Goal: Navigation & Orientation: Find specific page/section

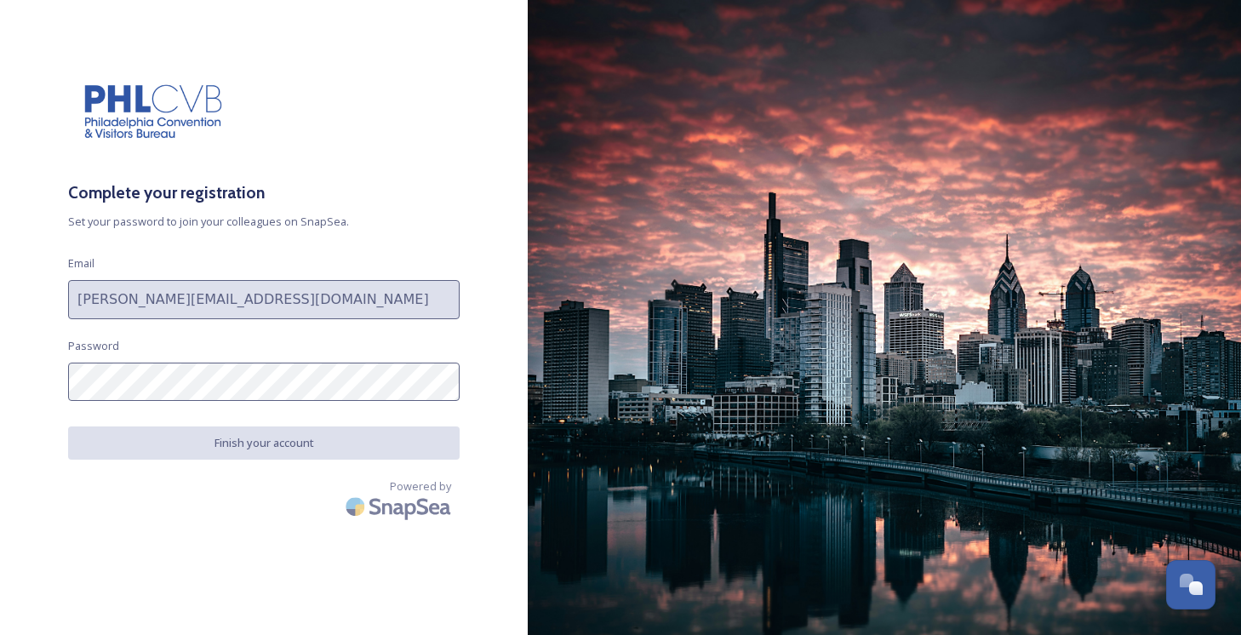
click at [0, 634] on nordpass-autofill-portal at bounding box center [0, 635] width 0 height 0
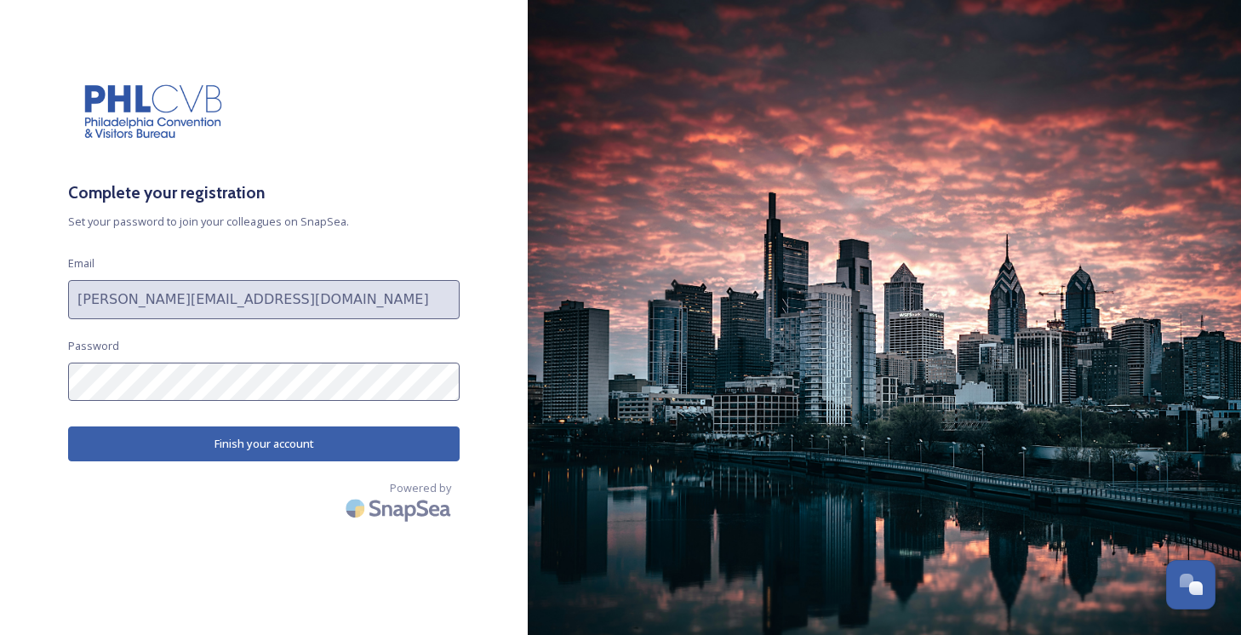
click at [0, 634] on nordpass-portal at bounding box center [0, 635] width 0 height 0
click at [284, 440] on button "Finish your account" at bounding box center [263, 443] width 391 height 35
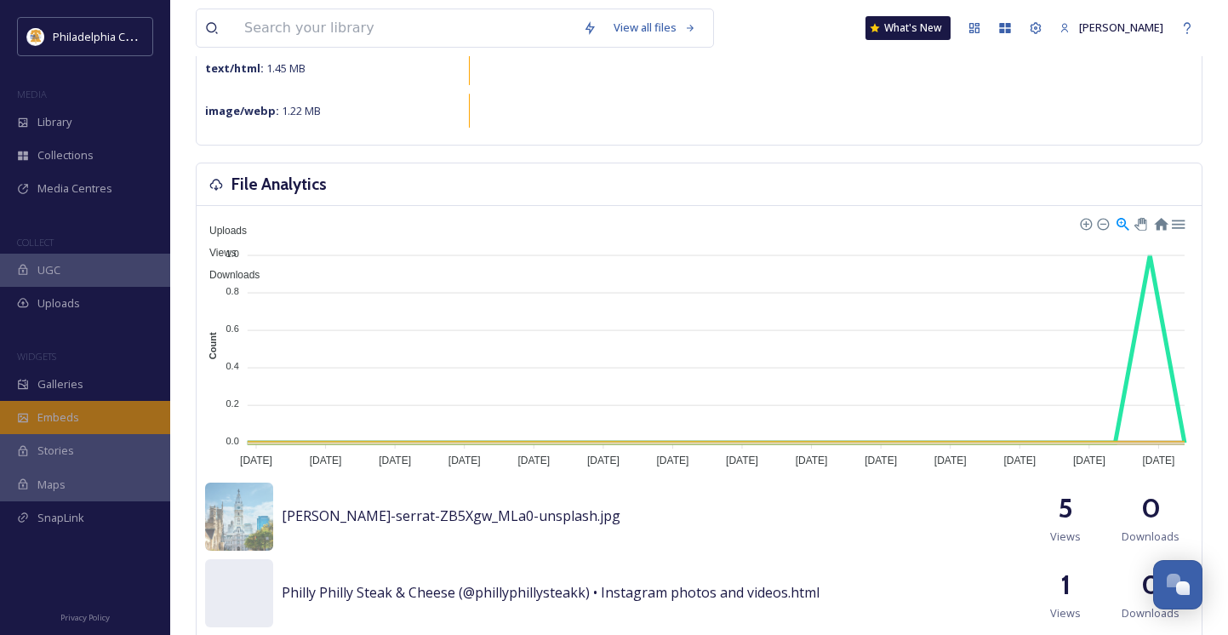
scroll to position [203, 0]
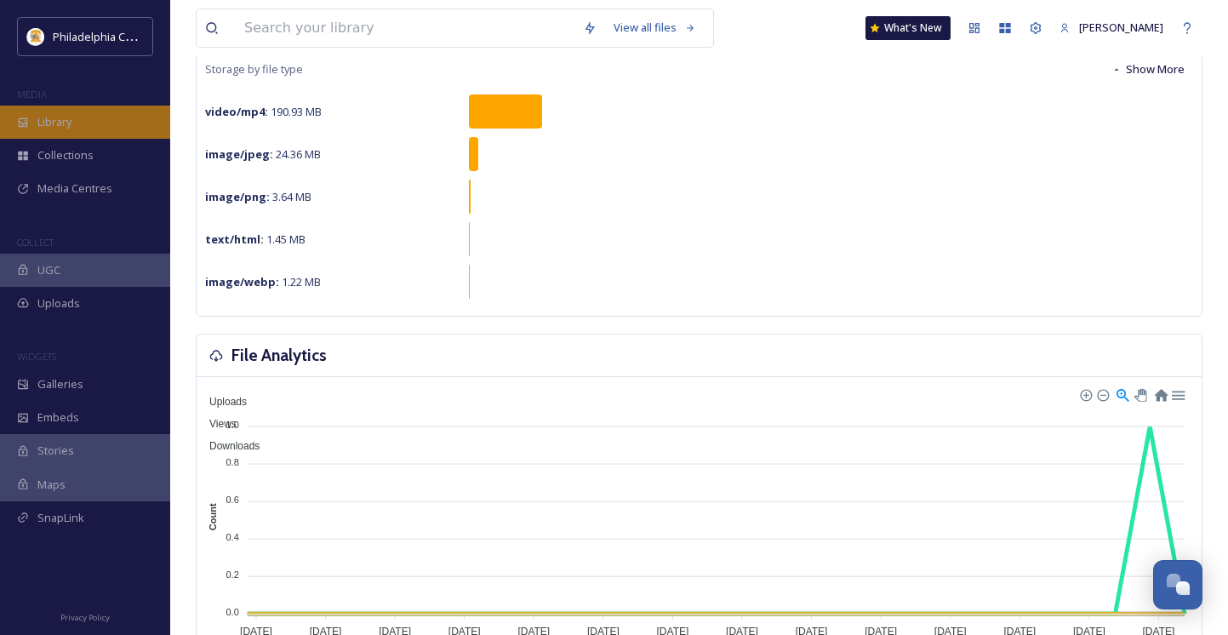
click at [78, 111] on div "Library" at bounding box center [85, 122] width 170 height 33
